Goal: Task Accomplishment & Management: Manage account settings

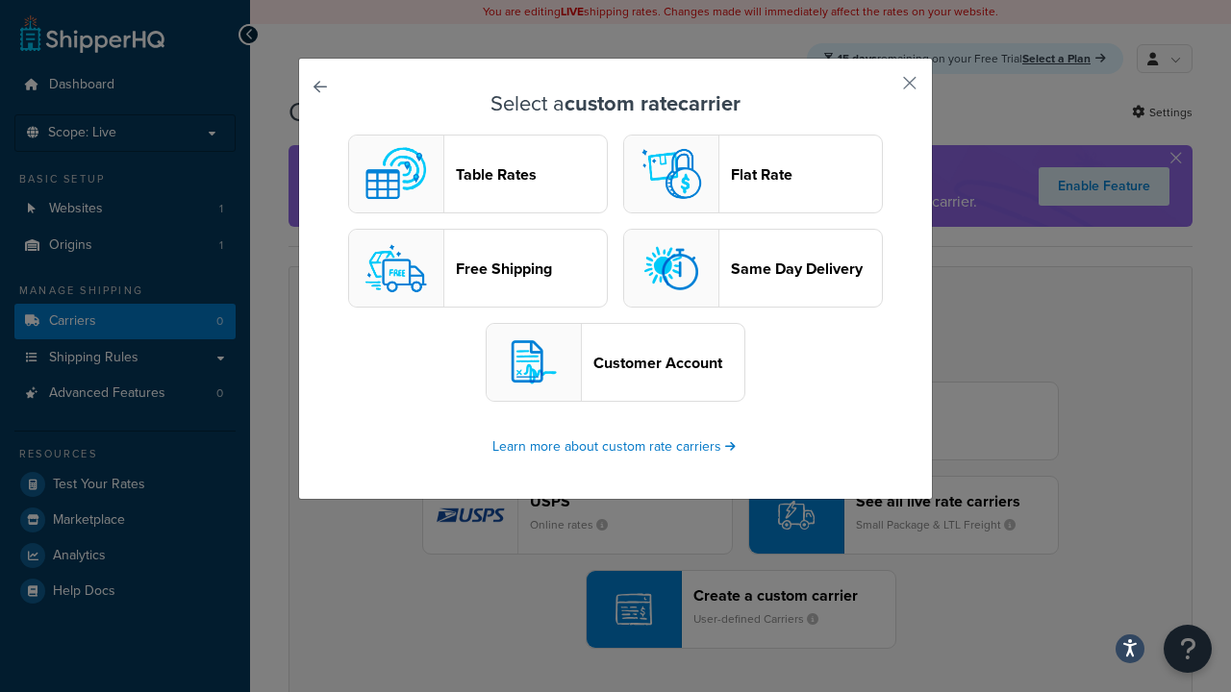
click at [478, 175] on header "Table Rates" at bounding box center [531, 174] width 151 height 18
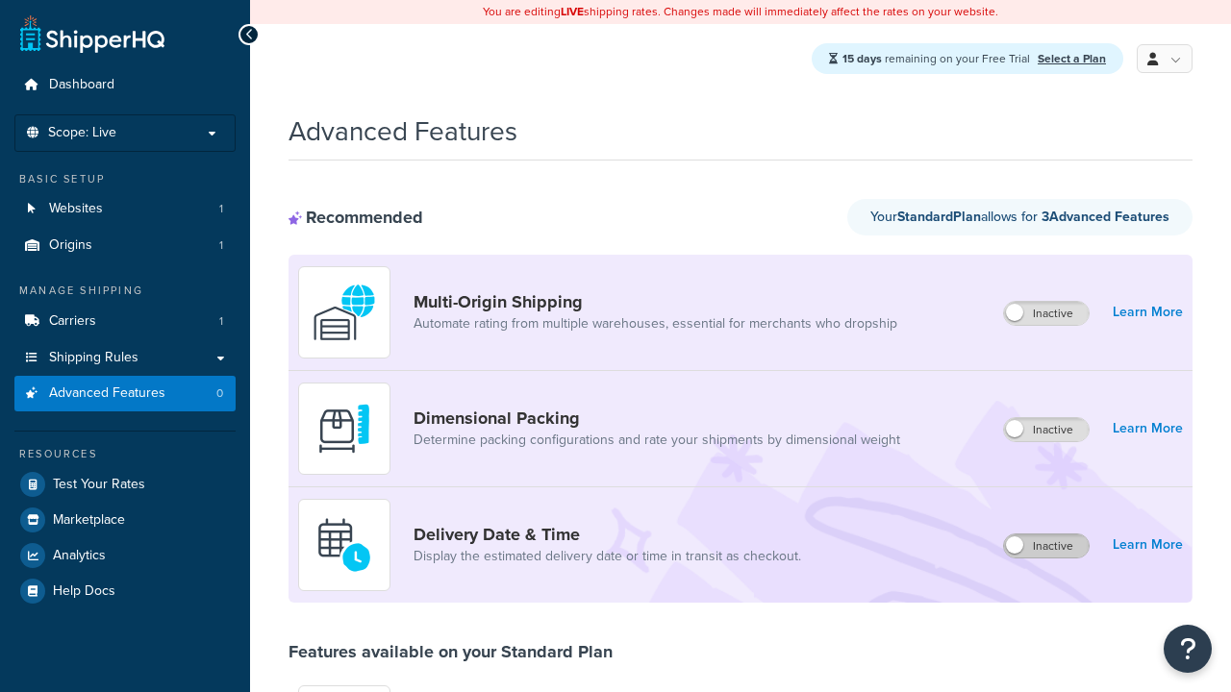
click at [1047, 547] on label "Inactive" at bounding box center [1046, 546] width 85 height 23
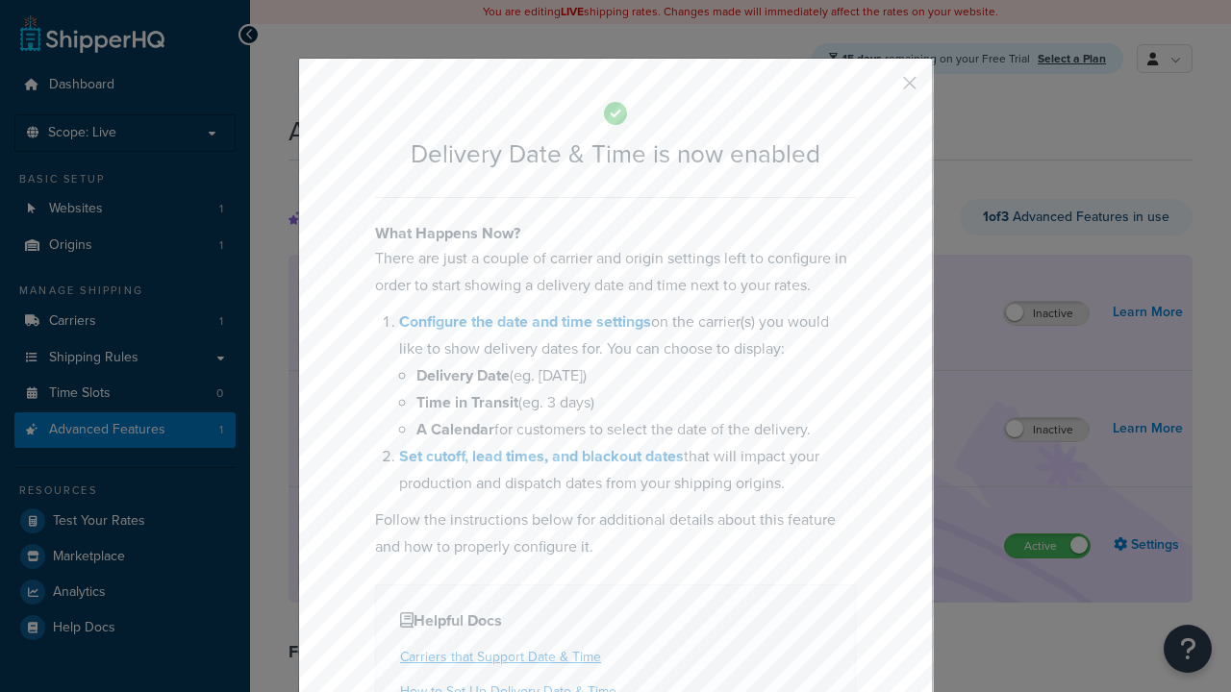
click at [881, 89] on button "button" at bounding box center [881, 89] width 5 height 5
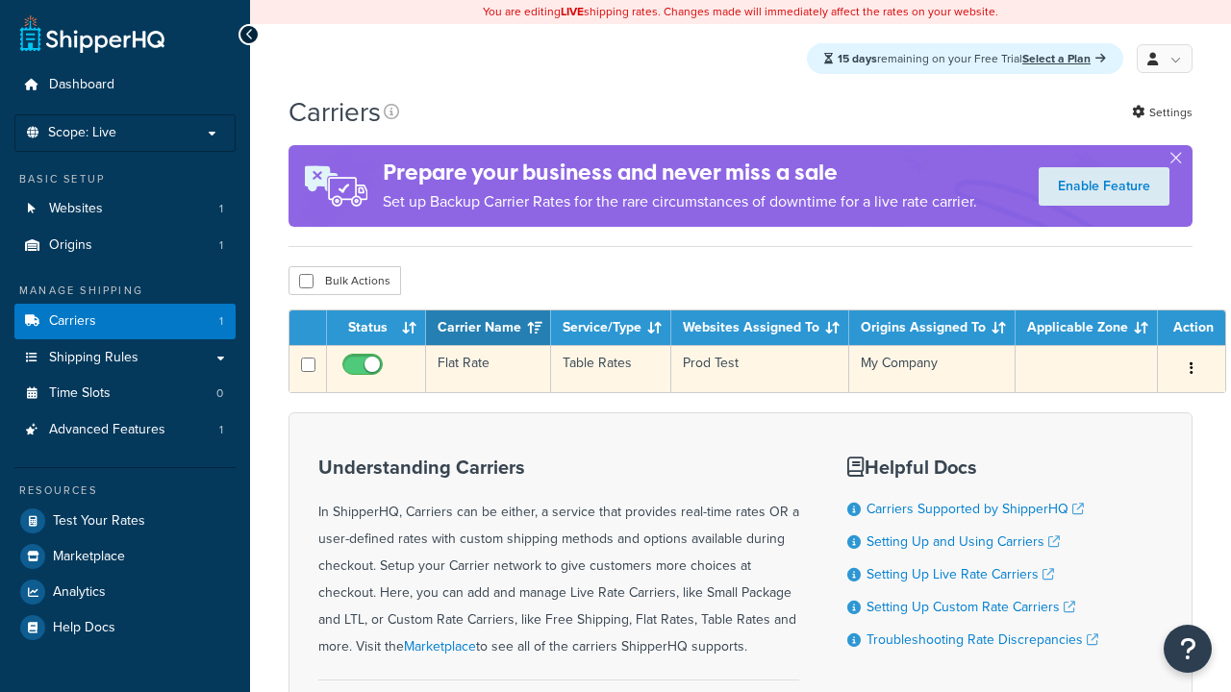
click at [486, 370] on td "Flat Rate" at bounding box center [488, 368] width 125 height 47
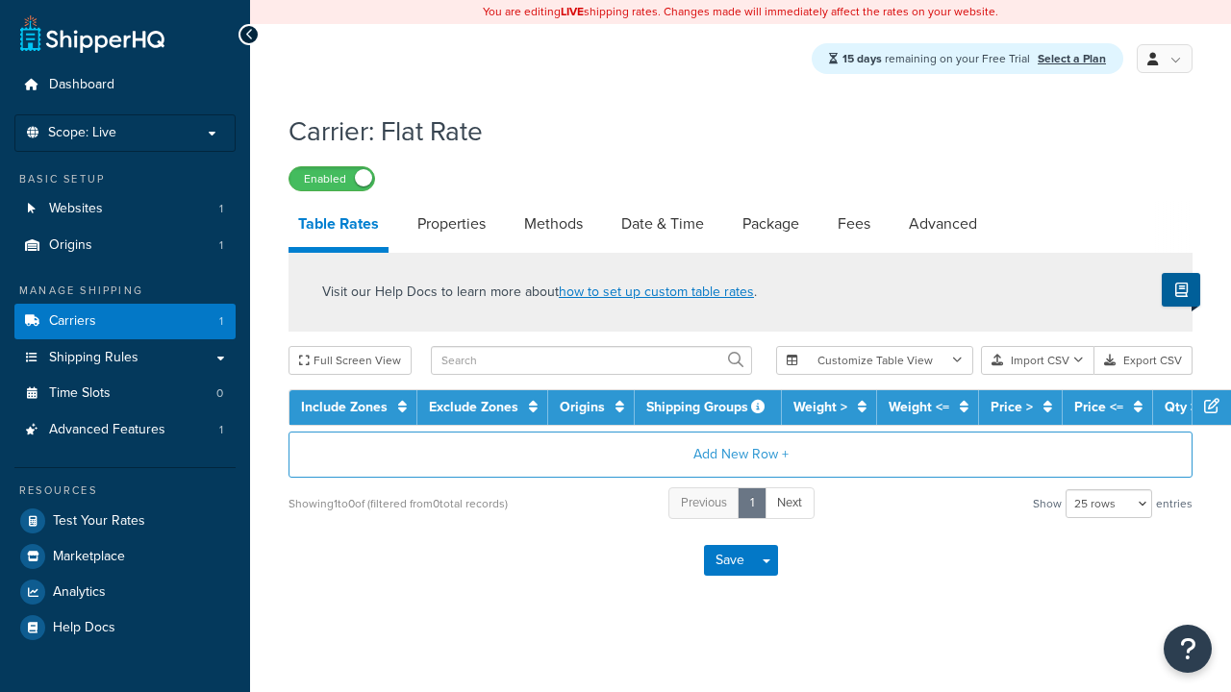
select select "25"
click at [663, 226] on link "Date & Time" at bounding box center [662, 224] width 102 height 46
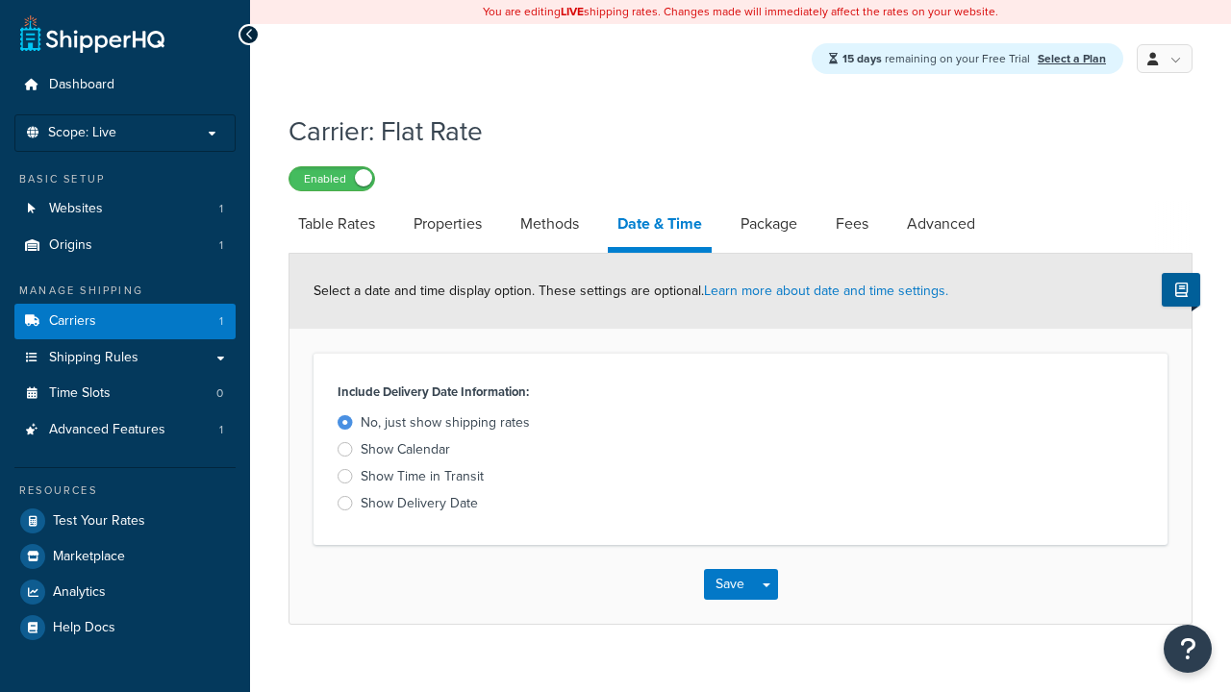
click at [405, 453] on div "Show Calendar" at bounding box center [405, 449] width 89 height 19
click at [0, 0] on input "Show Calendar" at bounding box center [0, 0] width 0 height 0
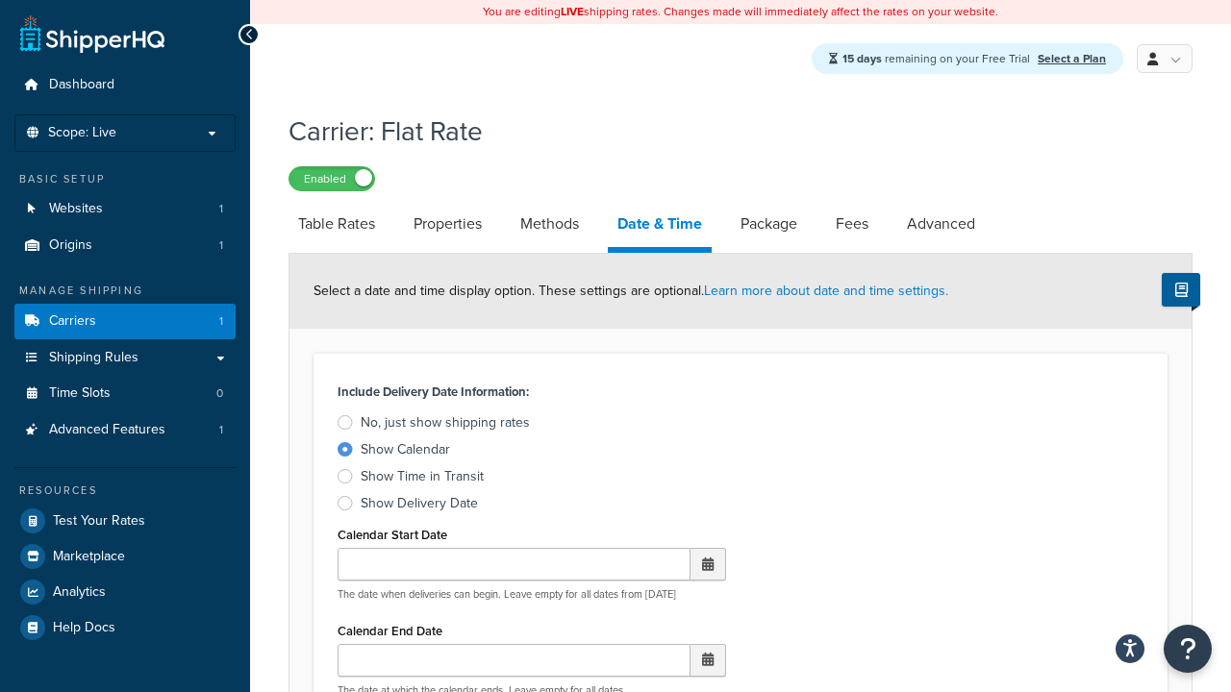
click at [405, 453] on div "Show Calendar" at bounding box center [405, 449] width 89 height 19
click at [0, 0] on input "Show Calendar" at bounding box center [0, 0] width 0 height 0
type input "07/29/2025"
type input "07/29/2026"
type input "30"
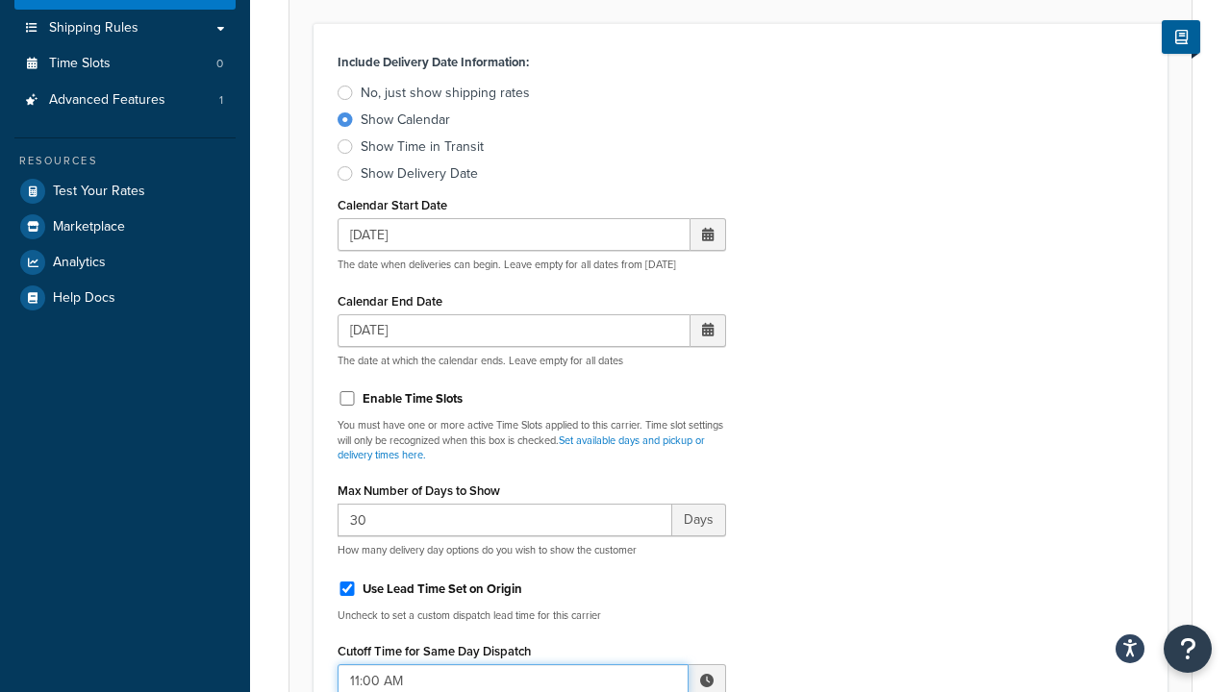
type input "11:00 AM"
type input "5"
